Goal: Navigation & Orientation: Find specific page/section

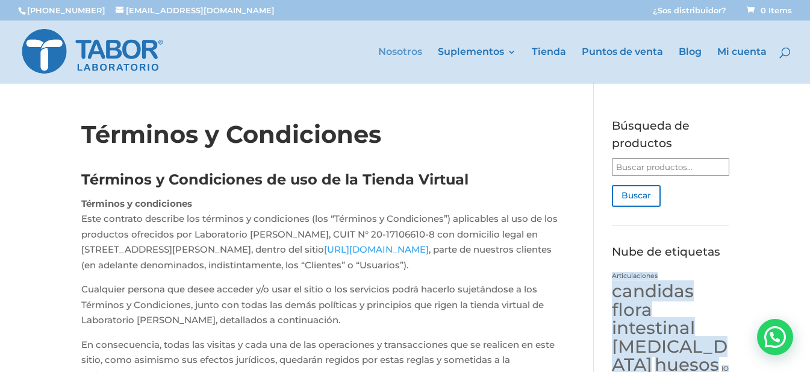
click at [400, 49] on link "Nosotros" at bounding box center [400, 66] width 44 height 36
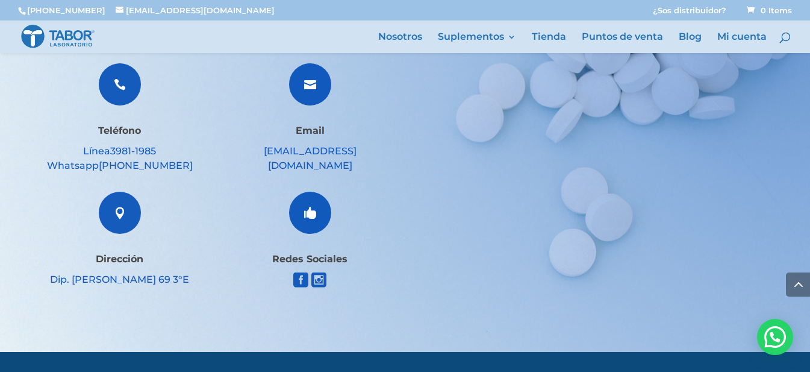
scroll to position [2042, 0]
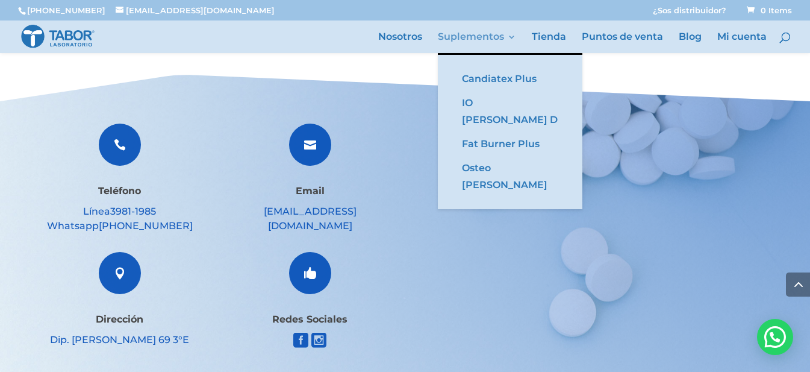
click at [509, 34] on link "Suplementos" at bounding box center [477, 43] width 78 height 20
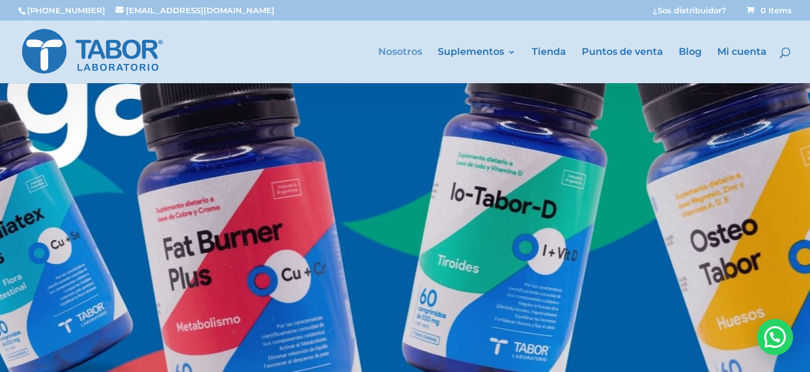
click at [417, 49] on link "Nosotros" at bounding box center [400, 66] width 44 height 36
click at [111, 49] on img at bounding box center [92, 52] width 144 height 50
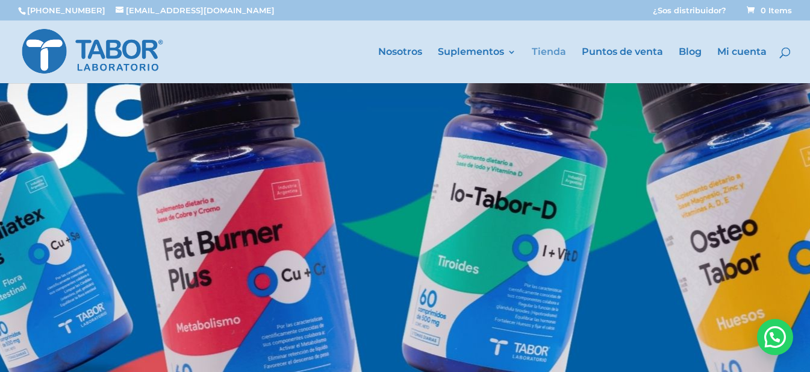
click at [549, 49] on link "Tienda" at bounding box center [549, 66] width 34 height 36
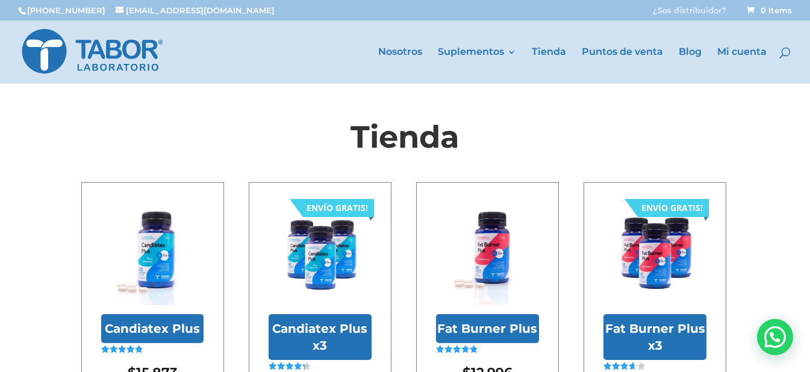
click at [698, 8] on link "¿Sos distribuidor?" at bounding box center [690, 14] width 74 height 14
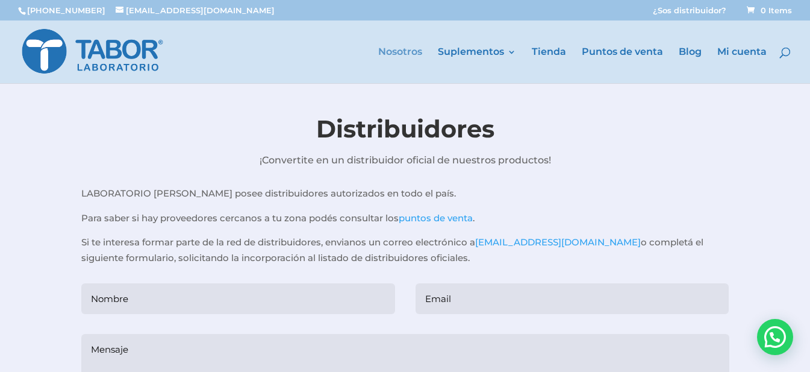
click at [406, 54] on link "Nosotros" at bounding box center [400, 66] width 44 height 36
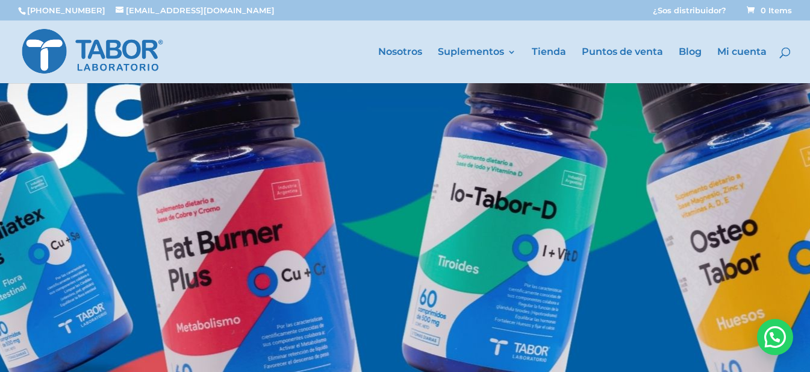
click at [113, 50] on img at bounding box center [92, 52] width 144 height 50
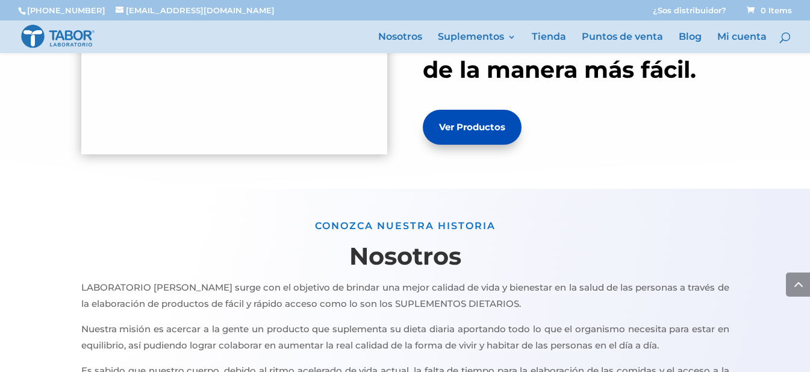
scroll to position [542, 0]
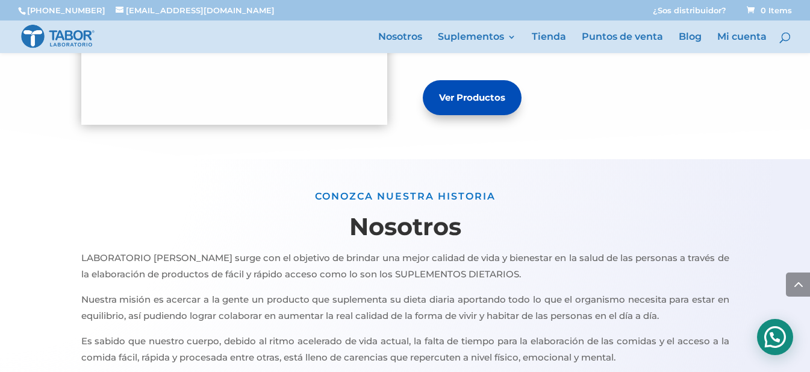
click at [778, 333] on div "Hola! Cómo puedo ayudarte?" at bounding box center [775, 337] width 36 height 36
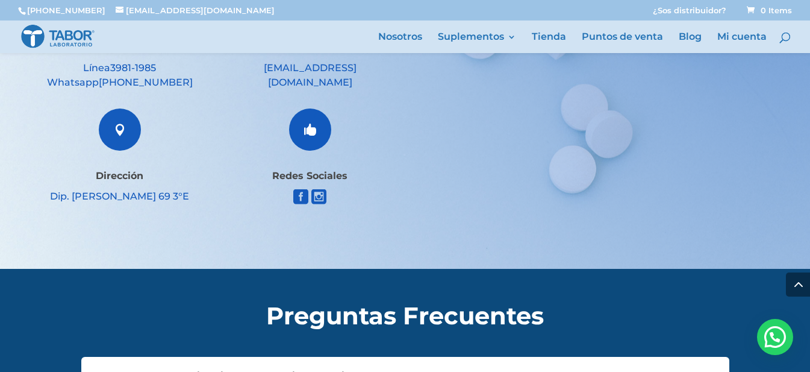
scroll to position [2056, 0]
